Goal: Transaction & Acquisition: Purchase product/service

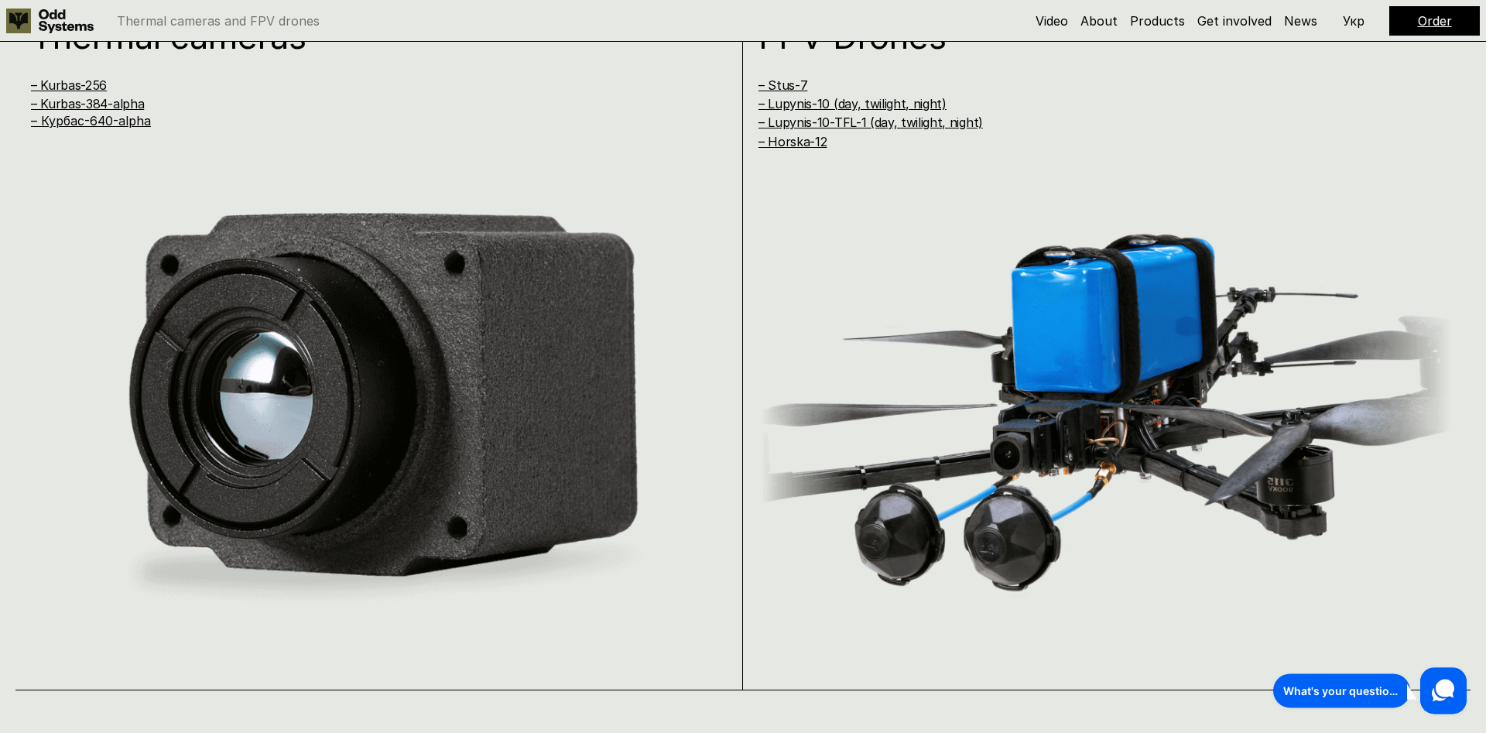
scroll to position [1500, 0]
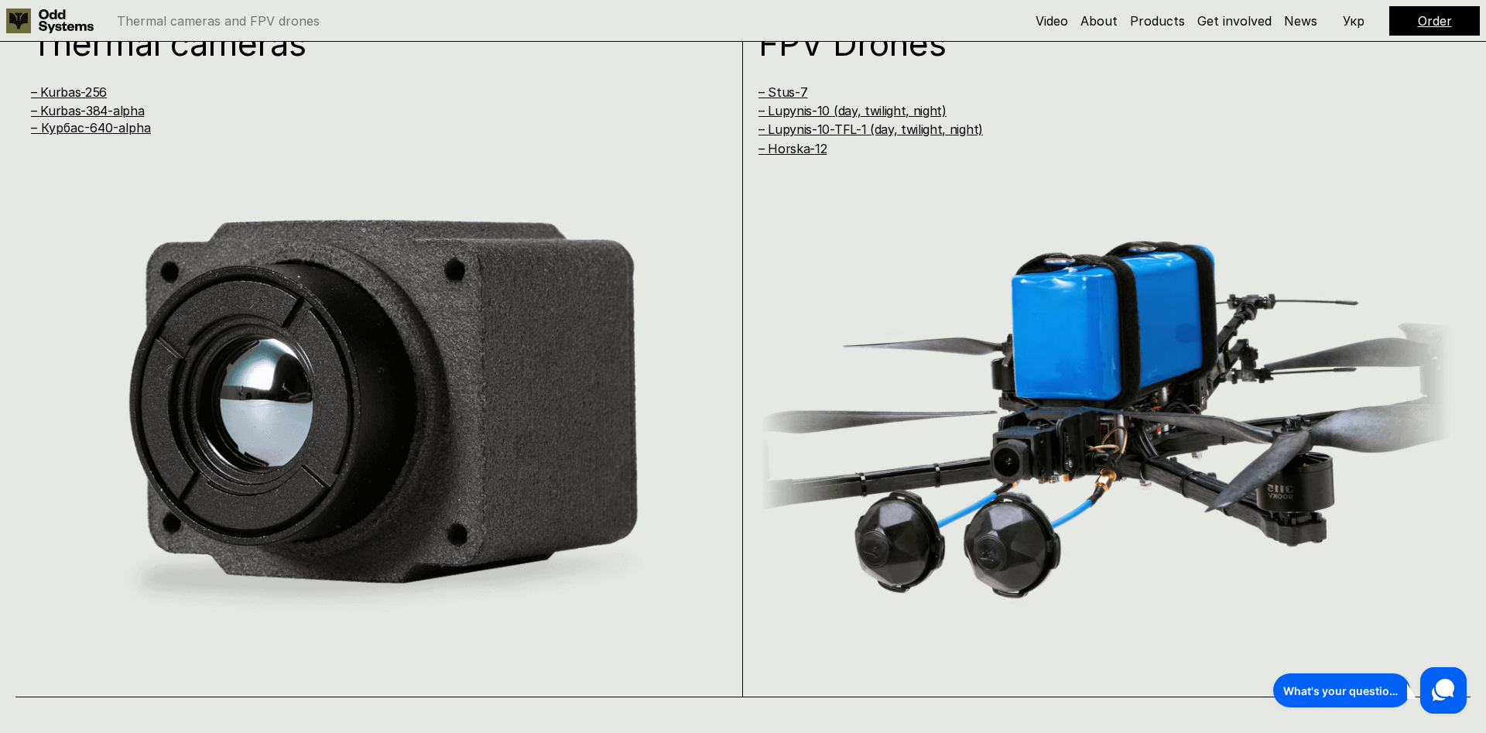
click at [347, 259] on img at bounding box center [379, 414] width 697 height 443
click at [84, 83] on div "Thermal cameras – Kurbas-256 – Kurbas-384-alpha – [GEOGRAPHIC_DATA]-640-alpha" at bounding box center [358, 81] width 655 height 110
click at [83, 90] on link "– Kurbas-256" at bounding box center [69, 91] width 76 height 15
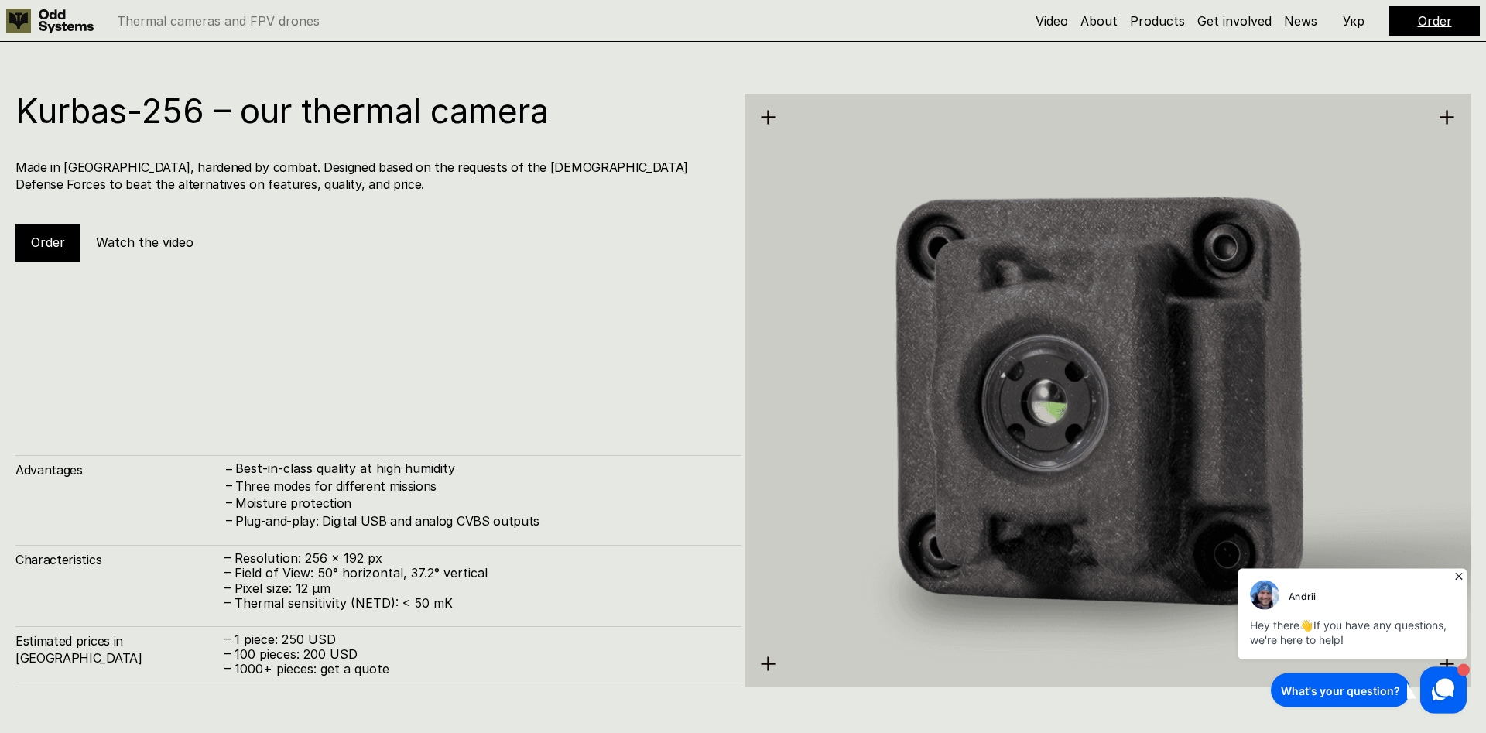
scroll to position [2197, 0]
click at [50, 245] on link "Order" at bounding box center [48, 241] width 34 height 15
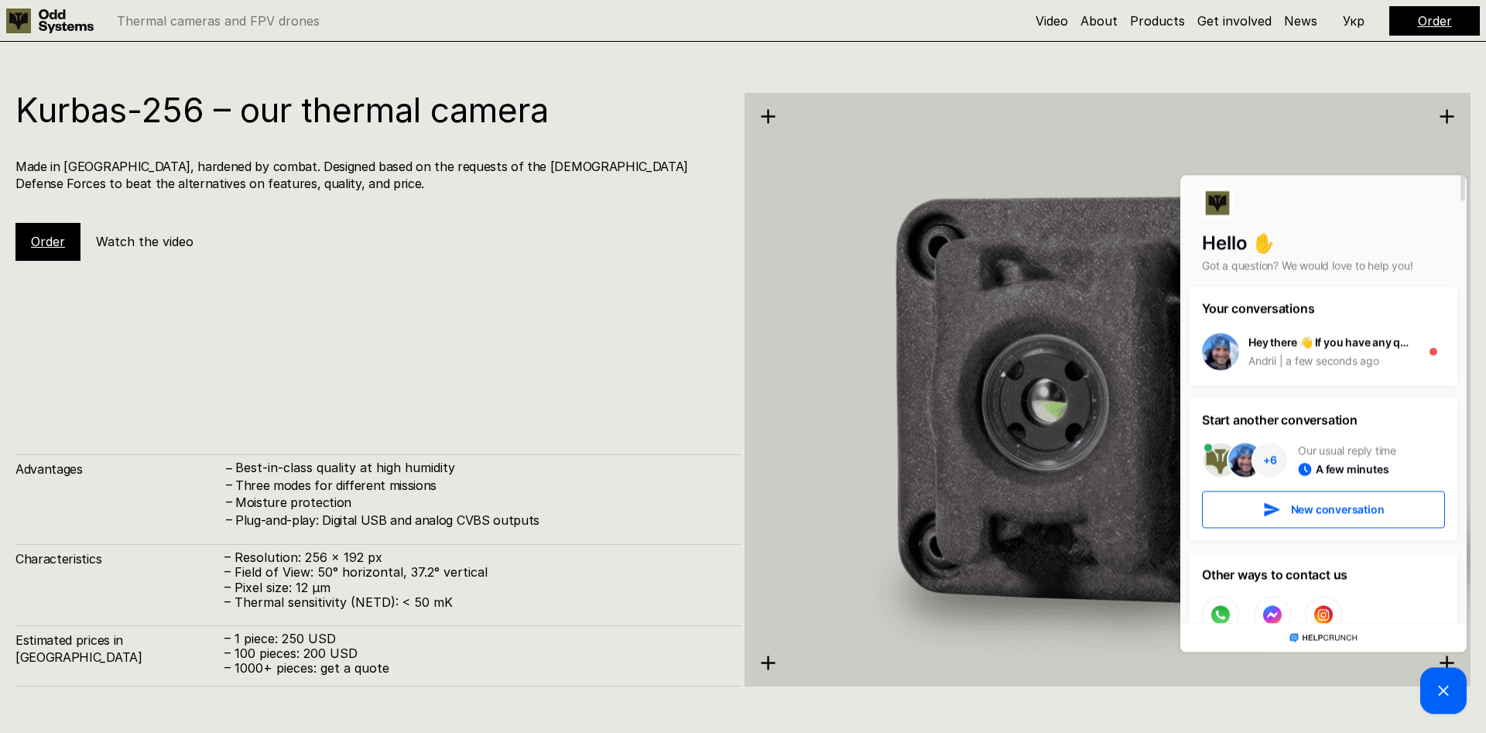
click at [44, 238] on link "Order" at bounding box center [48, 241] width 34 height 15
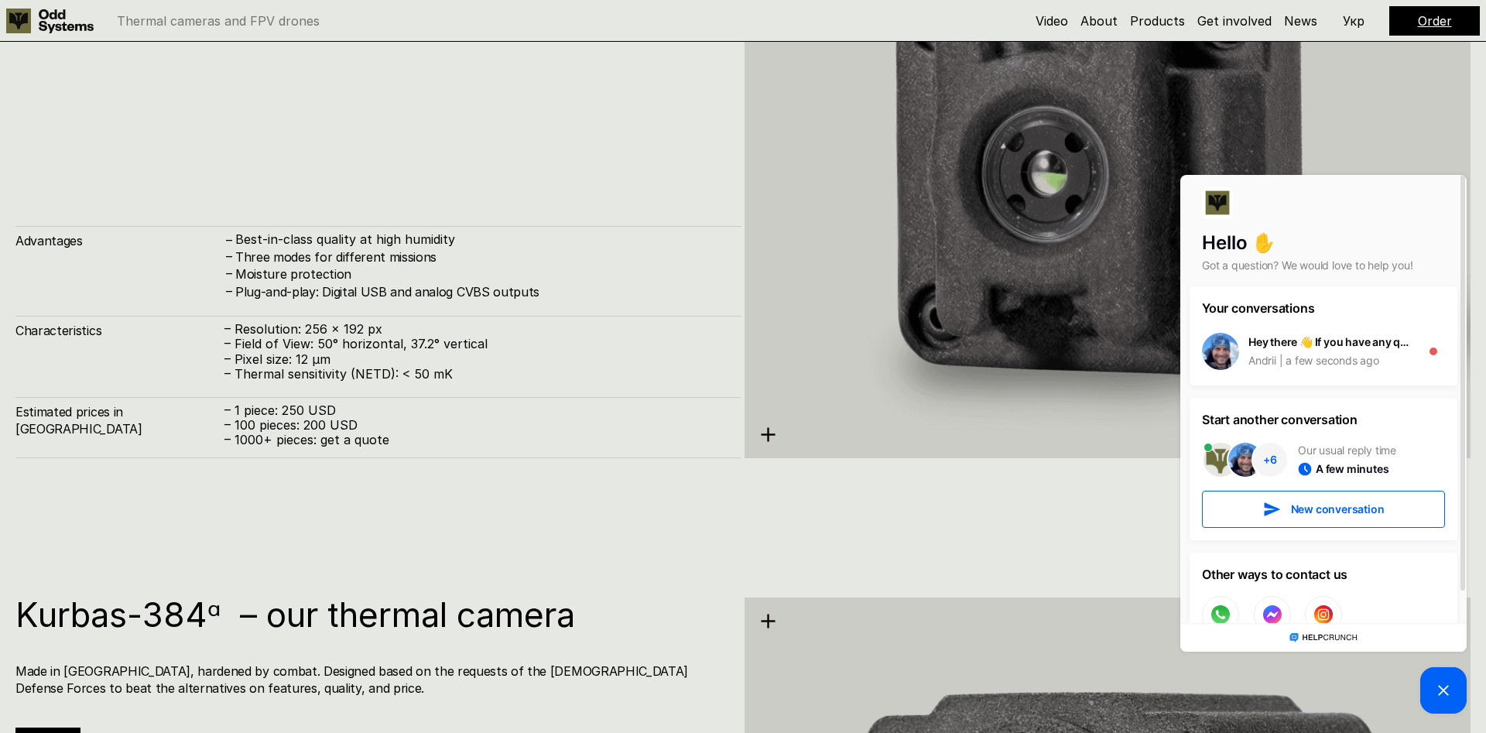
scroll to position [2355, 0]
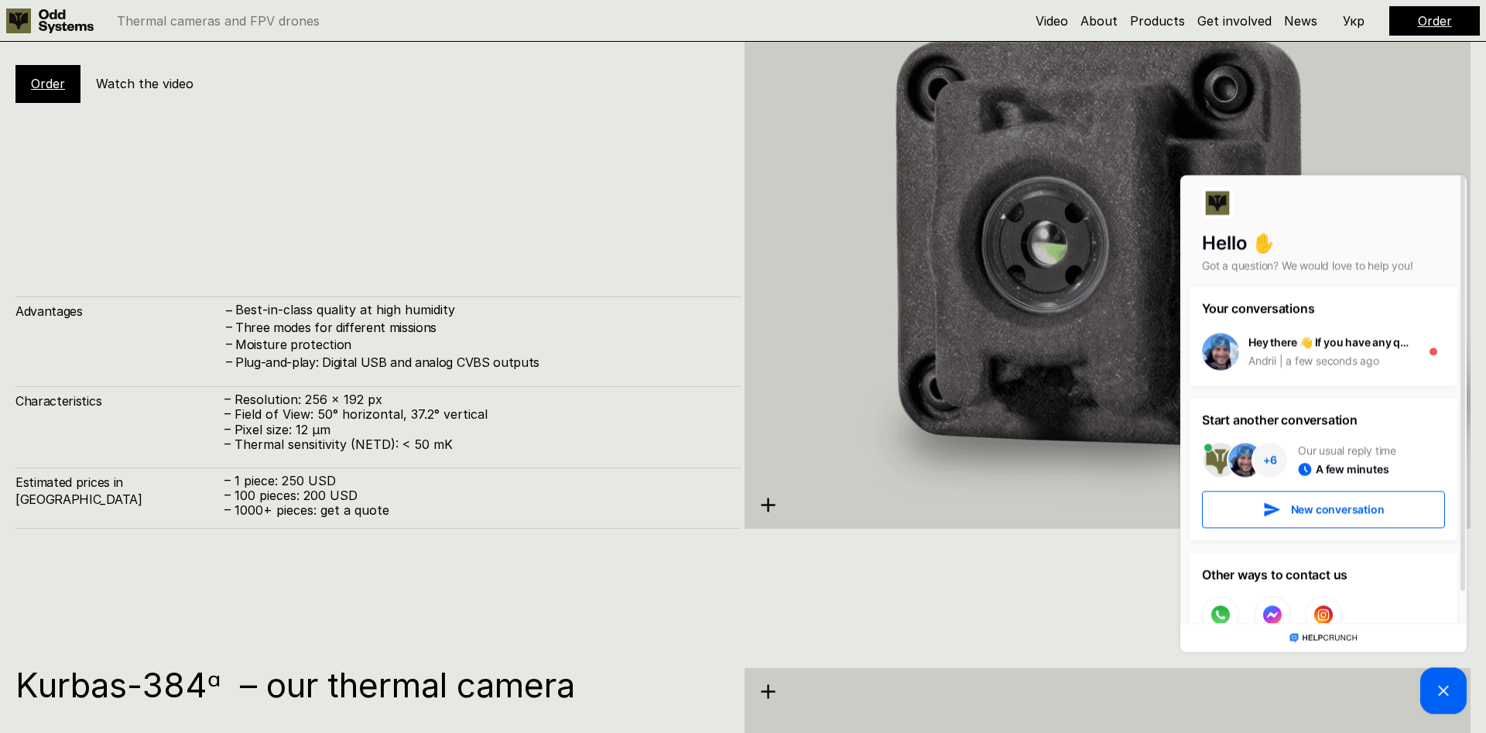
click at [50, 80] on link "Order" at bounding box center [48, 83] width 34 height 15
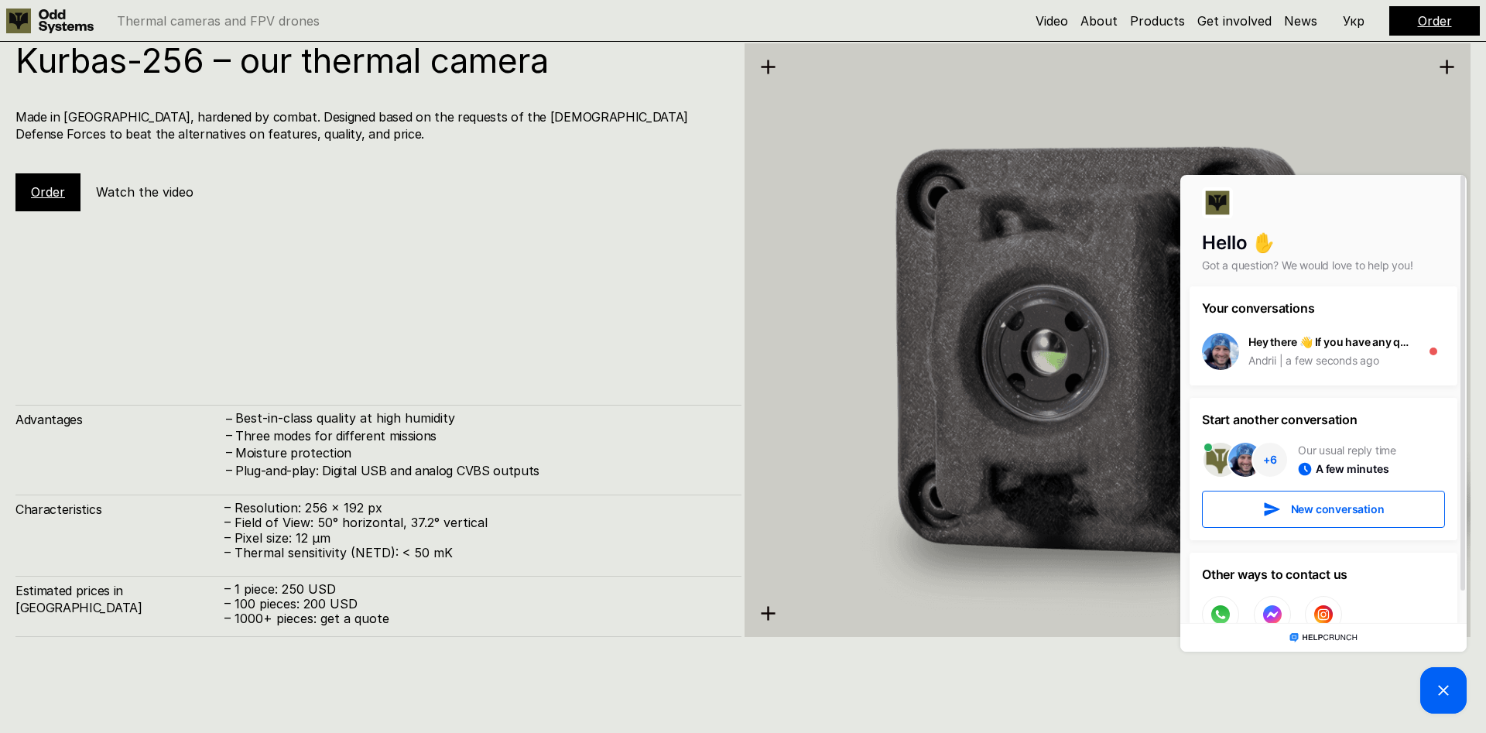
scroll to position [2118, 0]
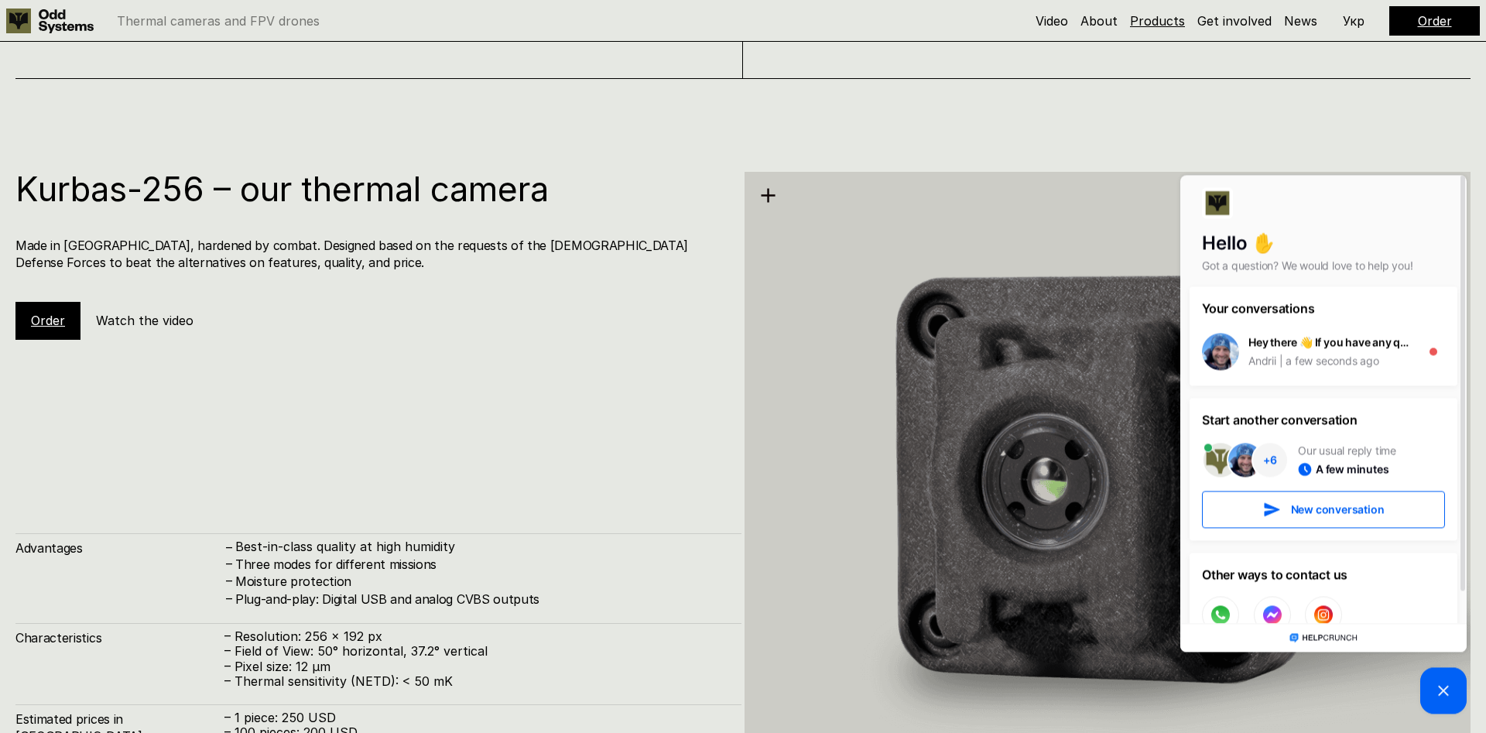
click at [1175, 26] on link "Products" at bounding box center [1157, 20] width 55 height 15
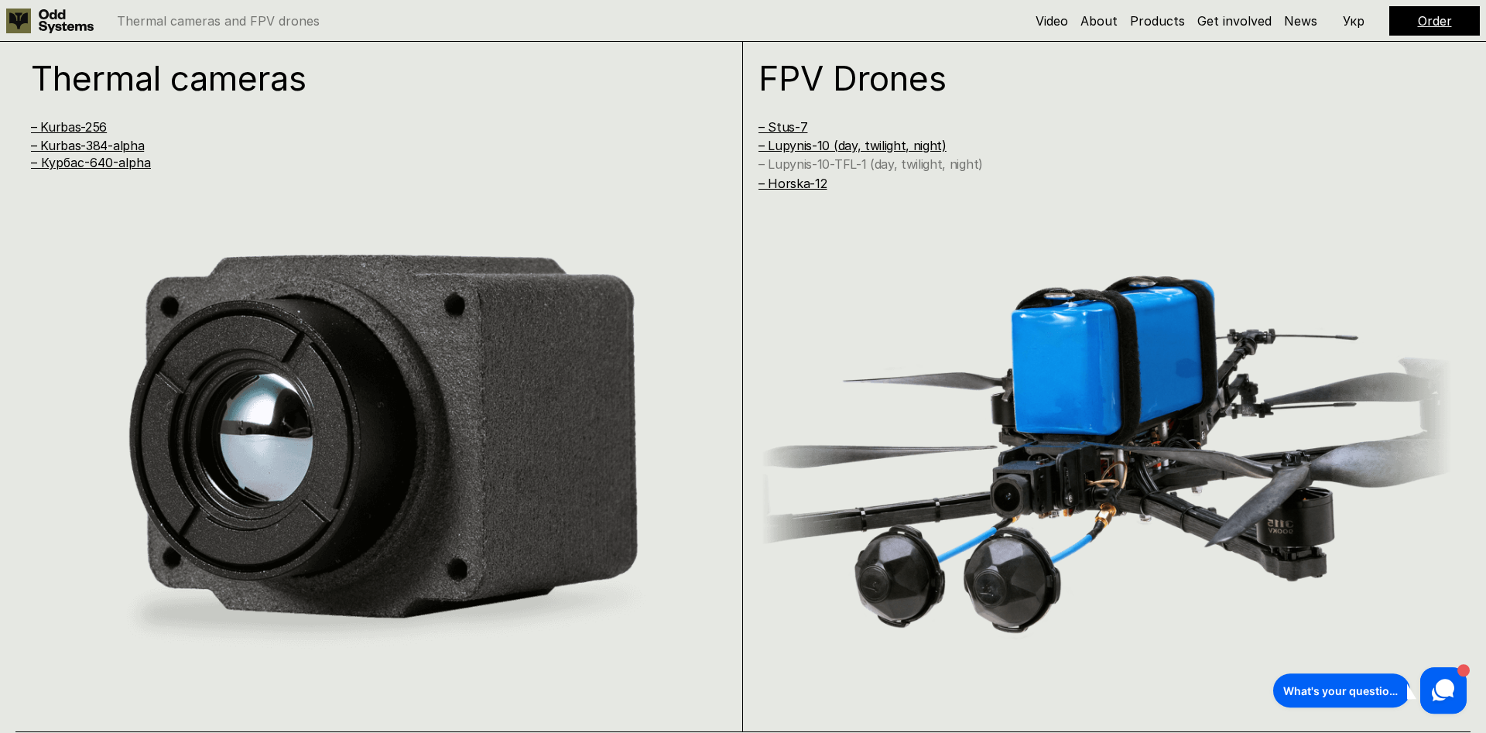
scroll to position [1464, 0]
click at [76, 142] on link "– Kurbas-384-alpha" at bounding box center [87, 146] width 113 height 15
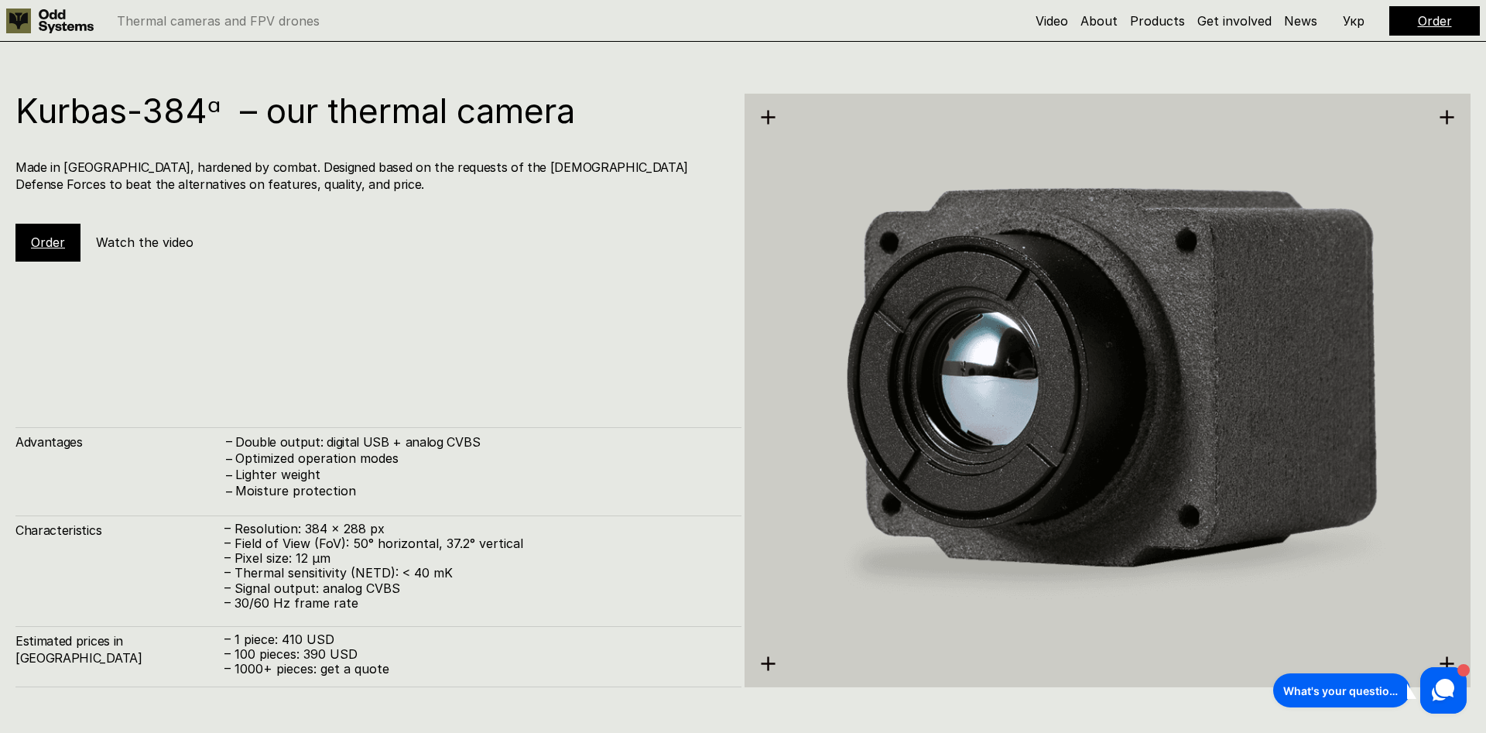
click at [70, 223] on div "Kurbas-384ᵅ – our thermal camera Made in [GEOGRAPHIC_DATA], hardened by combat.…" at bounding box center [378, 178] width 726 height 168
click at [67, 227] on div "Order" at bounding box center [47, 242] width 65 height 37
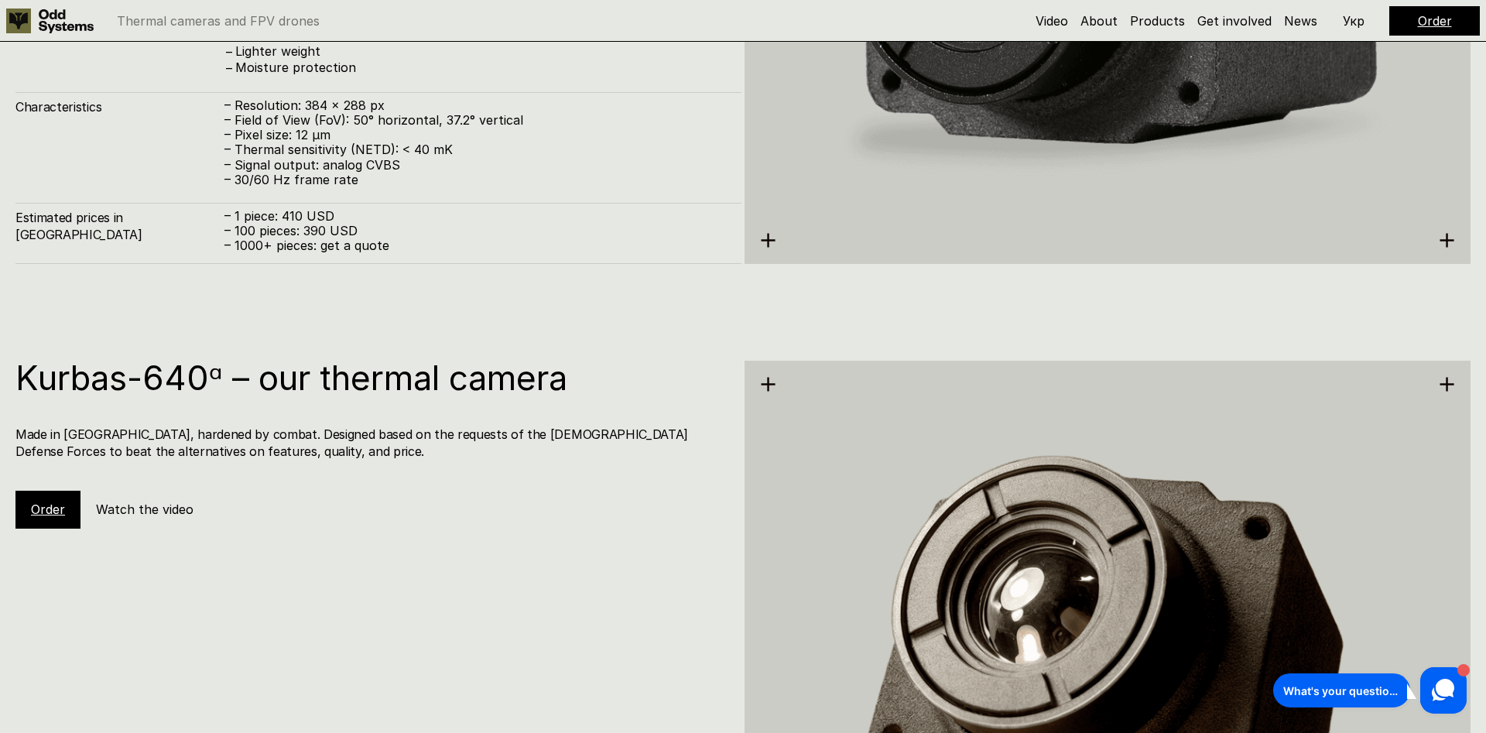
scroll to position [3482, 0]
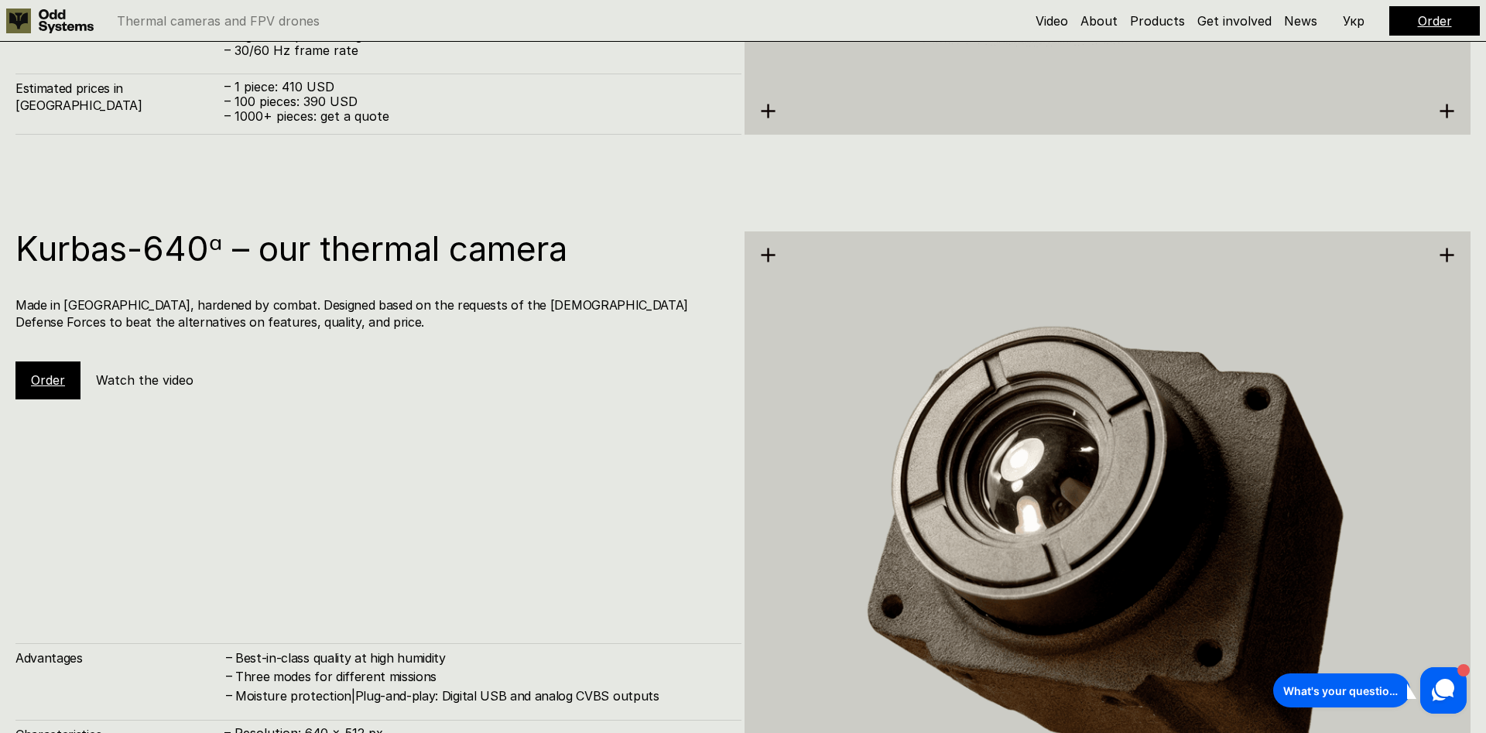
click at [62, 371] on div "Order" at bounding box center [47, 379] width 65 height 37
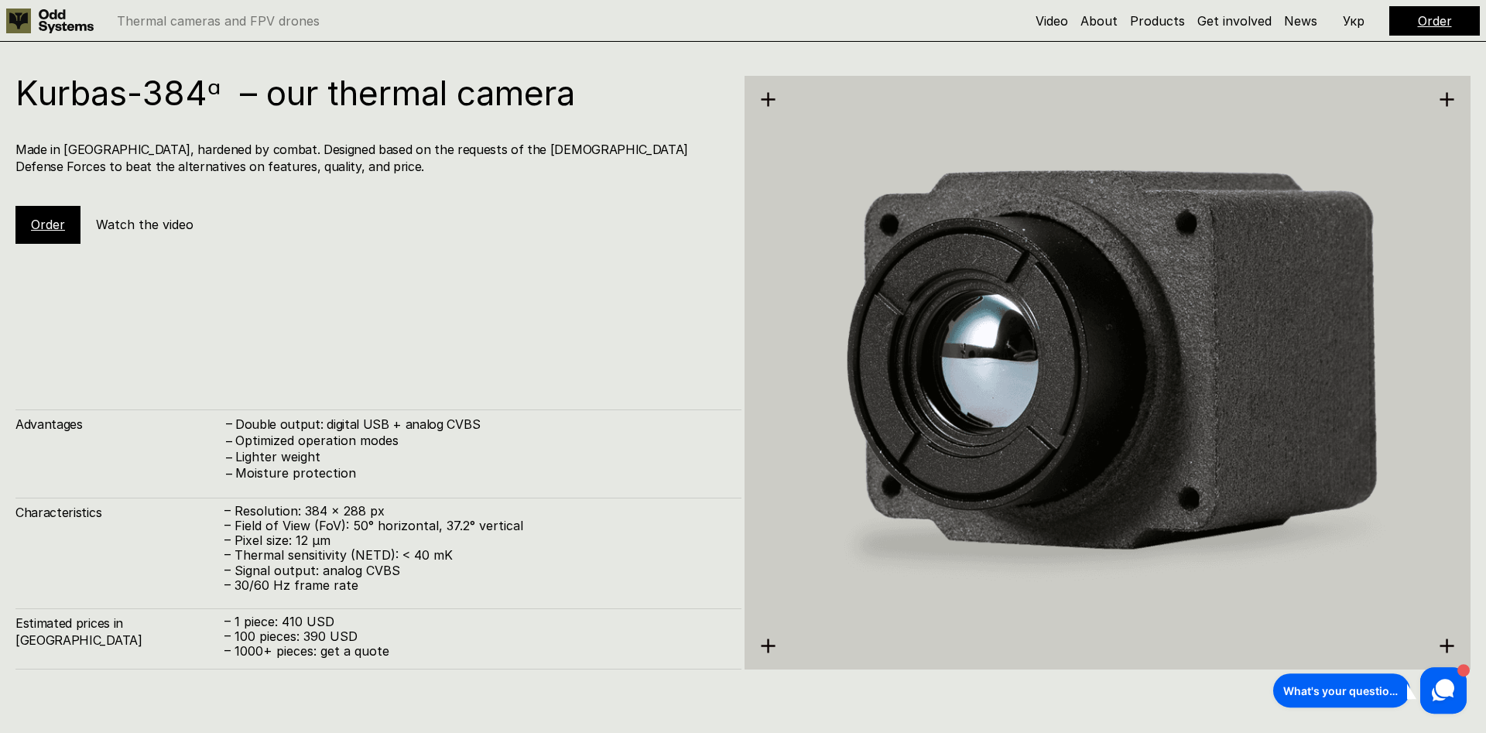
scroll to position [2921, 0]
